Goal: Information Seeking & Learning: Learn about a topic

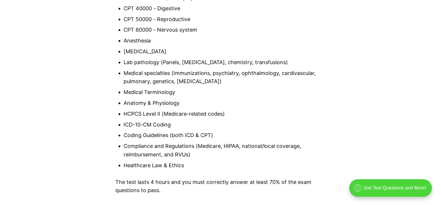
scroll to position [844, 0]
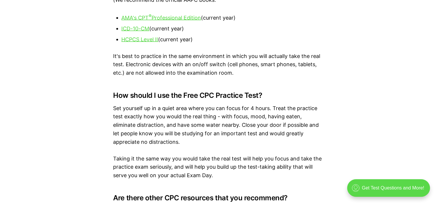
click at [368, 189] on div ".cls-1{fill:none;stroke:currentColor;stroke-linecap:round;stroke-linejoin:round…" at bounding box center [388, 188] width 83 height 18
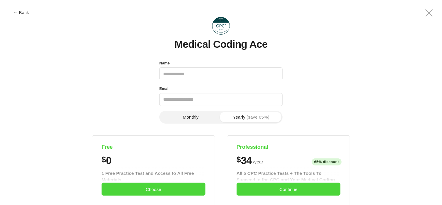
scroll to position [0, 0]
drag, startPoint x: 26, startPoint y: 13, endPoint x: 368, endPoint y: 189, distance: 384.9
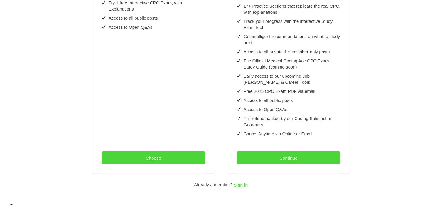
scroll to position [213, 0]
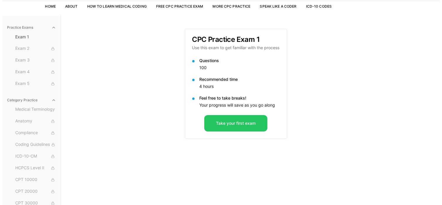
scroll to position [54, 0]
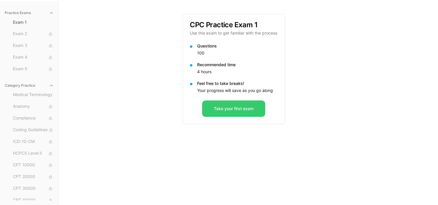
click at [217, 111] on button "Take your first exam" at bounding box center [233, 109] width 63 height 16
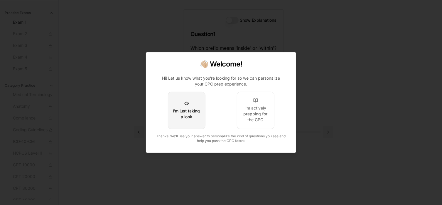
click at [193, 127] on button "I'm just taking a look" at bounding box center [187, 111] width 38 height 38
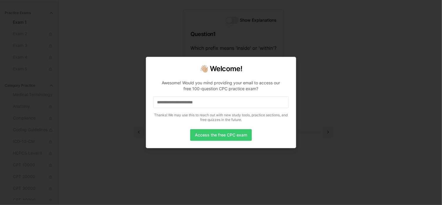
click at [211, 134] on button "Access the free CPC exam" at bounding box center [221, 135] width 62 height 12
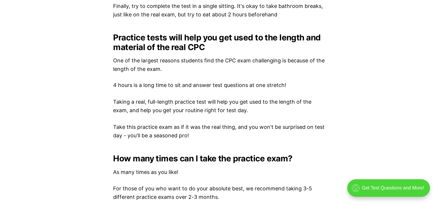
scroll to position [1021, 0]
